Goal: Transaction & Acquisition: Book appointment/travel/reservation

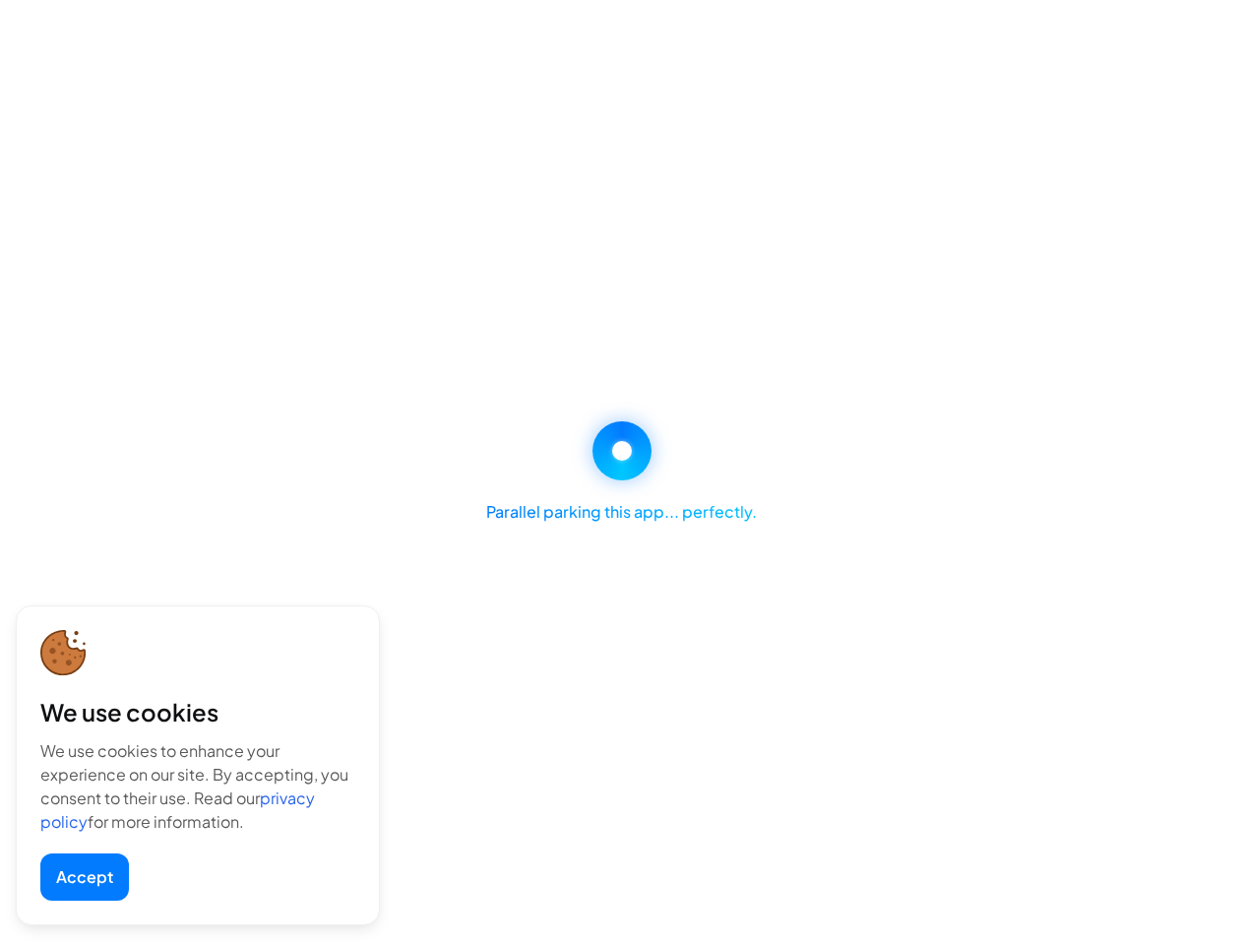
select select "********"
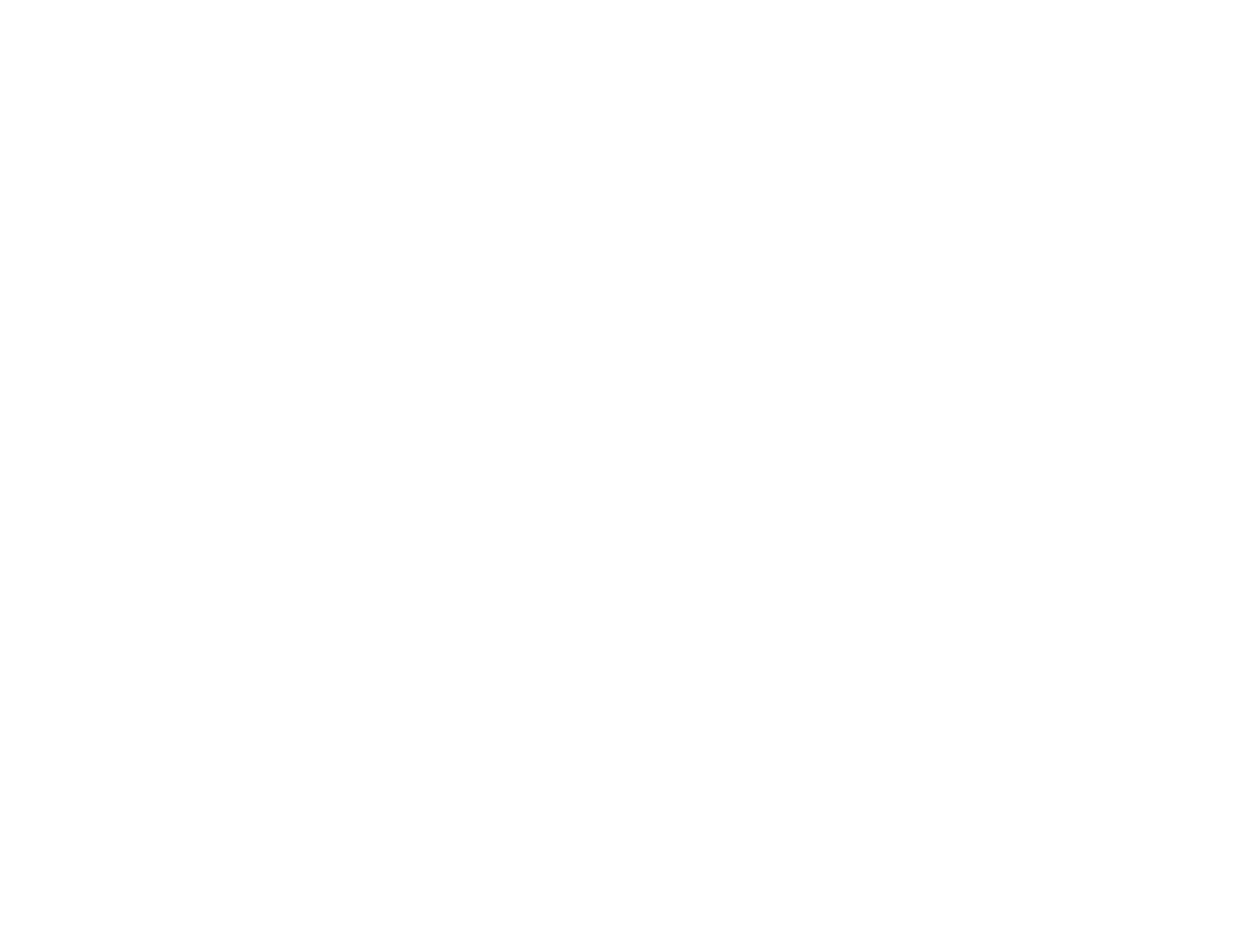
select select "********"
